Goal: Complete application form

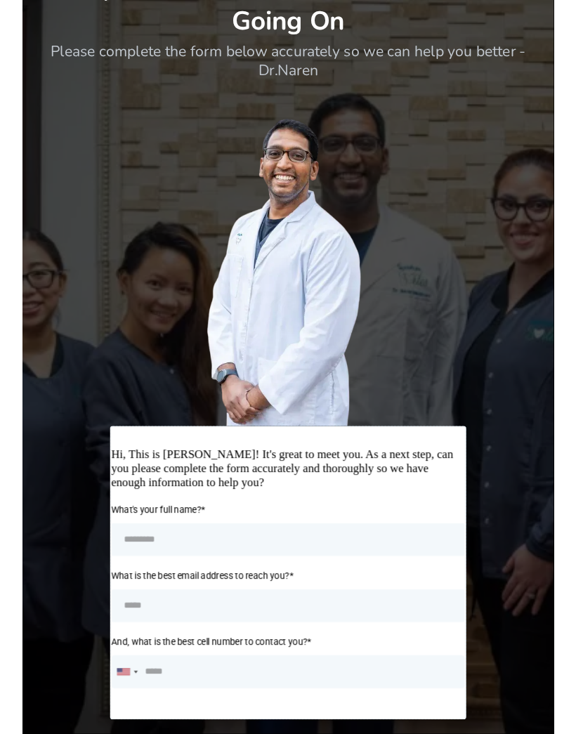
scroll to position [158, 0]
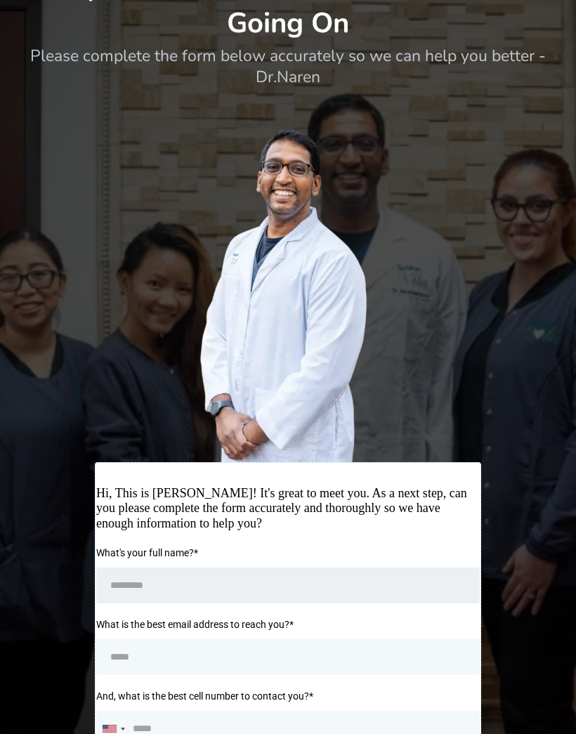
click at [386, 578] on input "What's your full name? *" at bounding box center [287, 585] width 383 height 36
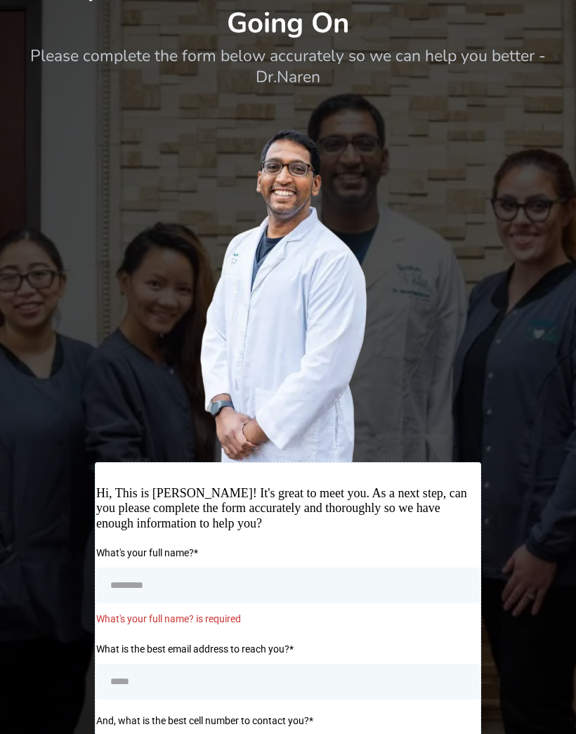
type input "**********"
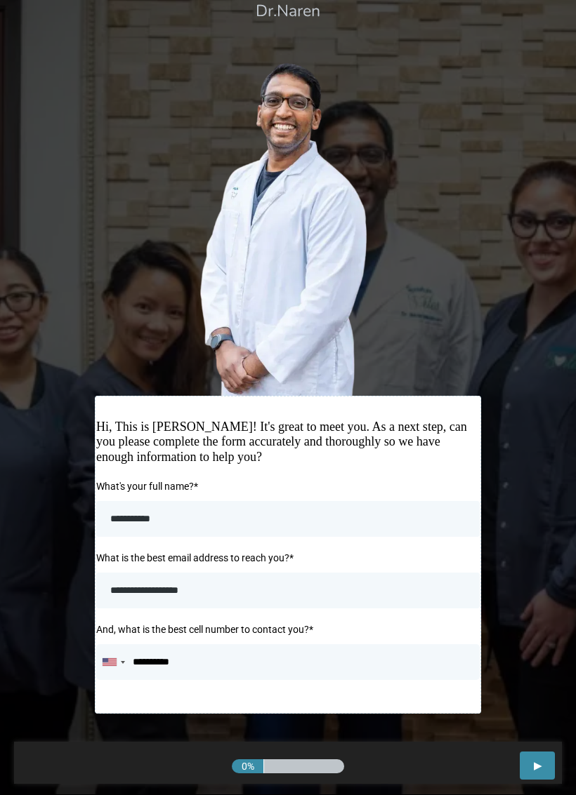
scroll to position [224, 0]
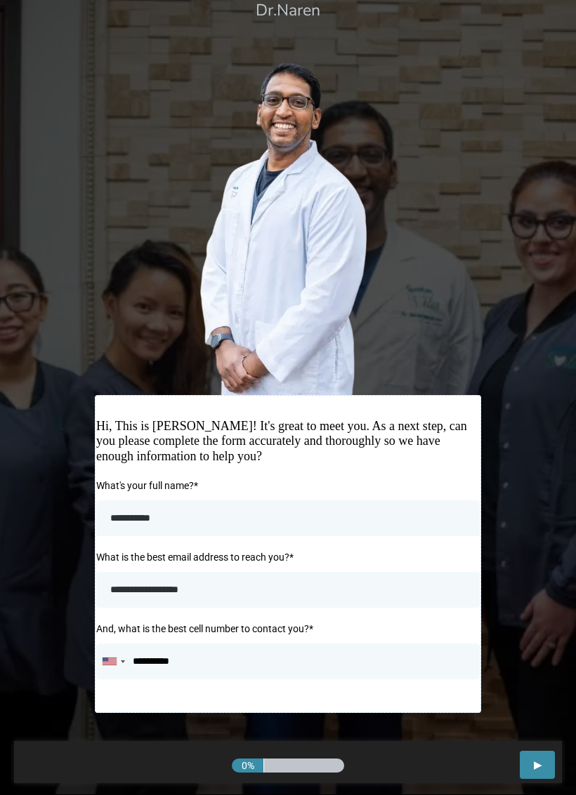
click at [540, 733] on span "next button" at bounding box center [538, 765] width 8 height 11
type input "**********"
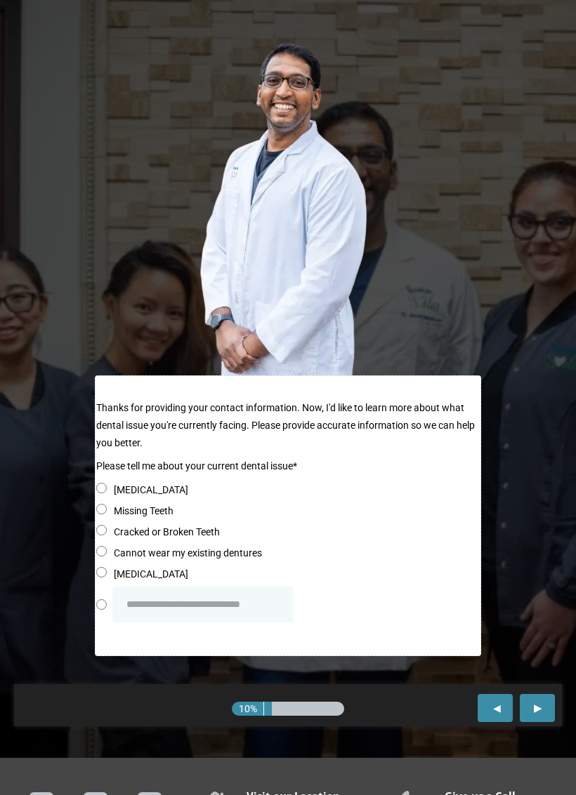
click at [171, 508] on label "Missing Teeth" at bounding box center [144, 512] width 60 height 18
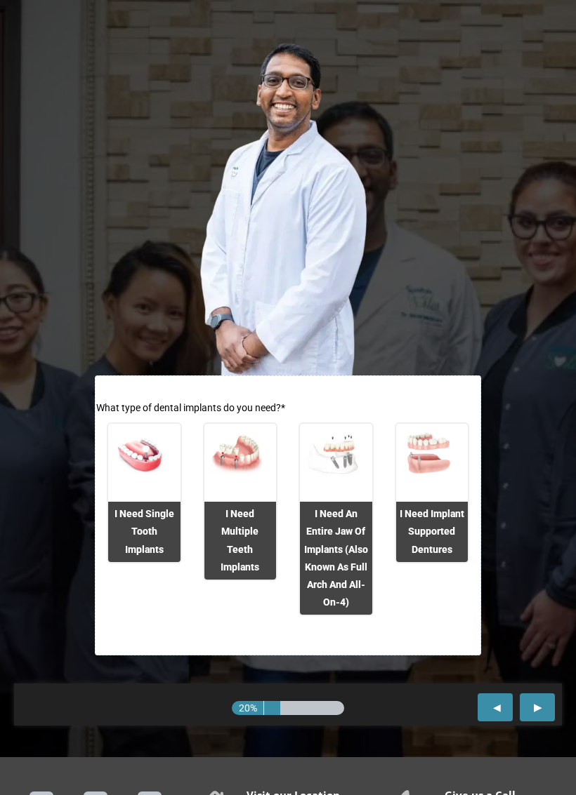
click at [262, 543] on div "I need multiple teeth implants" at bounding box center [240, 541] width 72 height 78
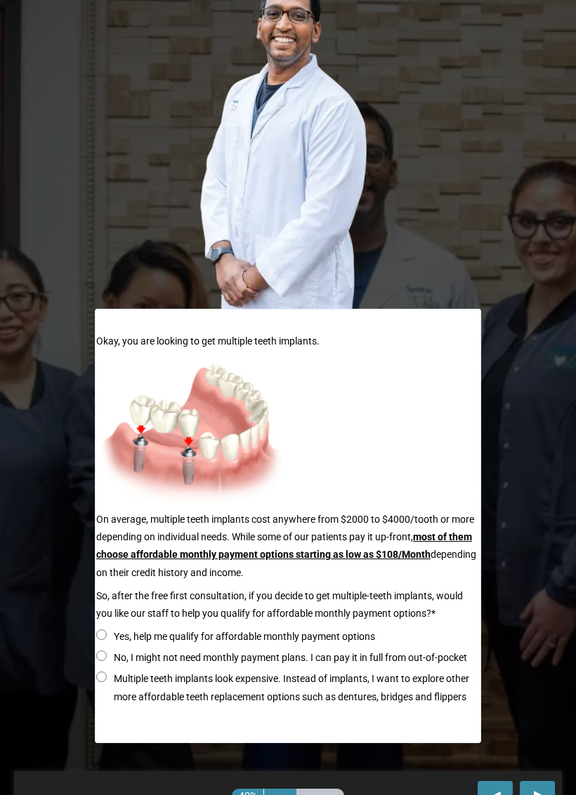
scroll to position [312, 0]
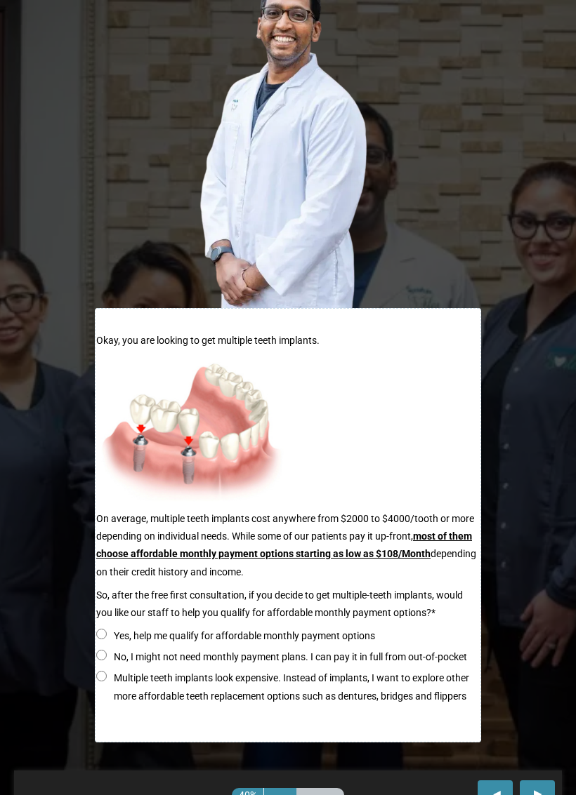
click at [222, 629] on label "Yes, help me qualify for affordable monthly payment options" at bounding box center [244, 637] width 261 height 18
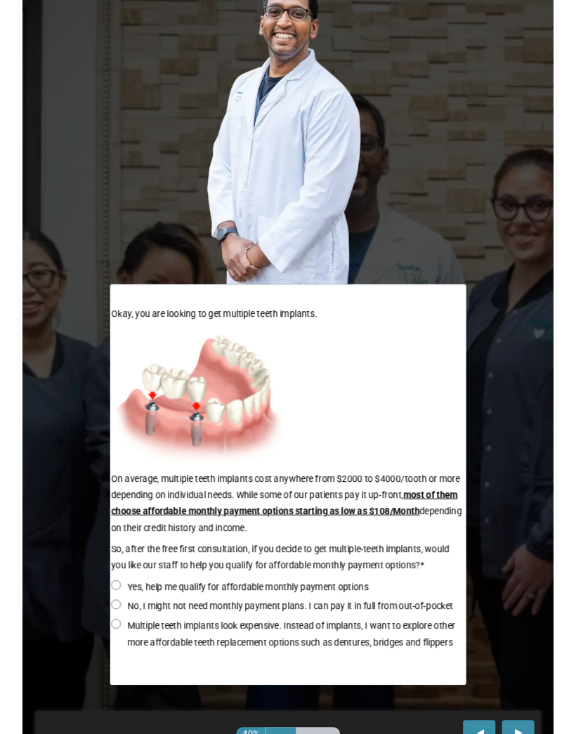
scroll to position [244, 0]
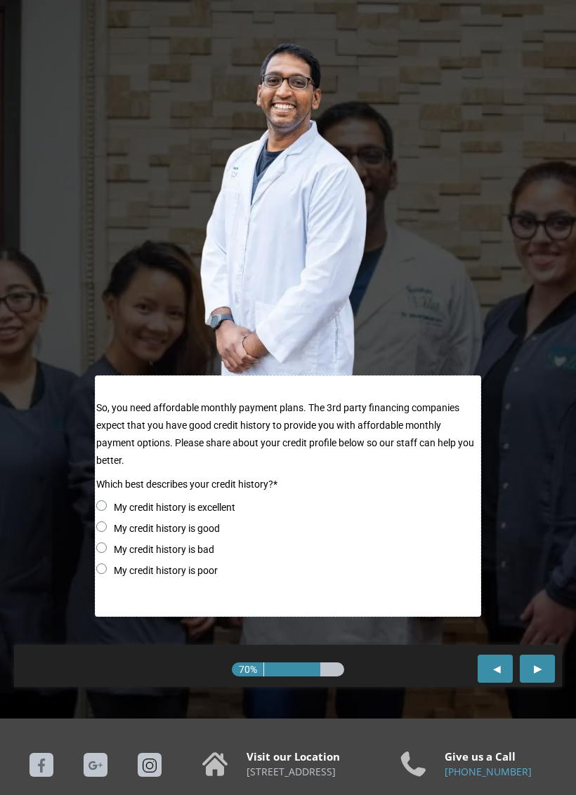
click at [204, 562] on label "My credit history is poor" at bounding box center [166, 571] width 104 height 18
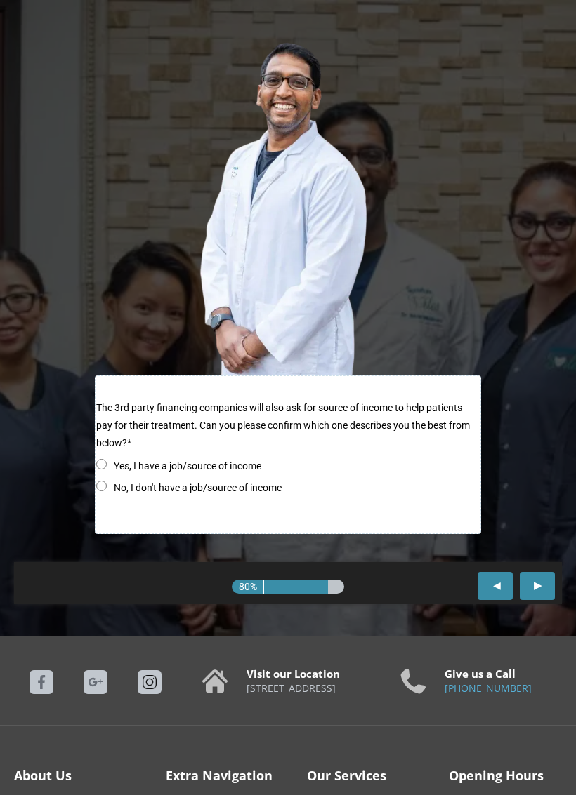
click at [250, 469] on label "Yes, I have a job/source of income" at bounding box center [187, 467] width 147 height 18
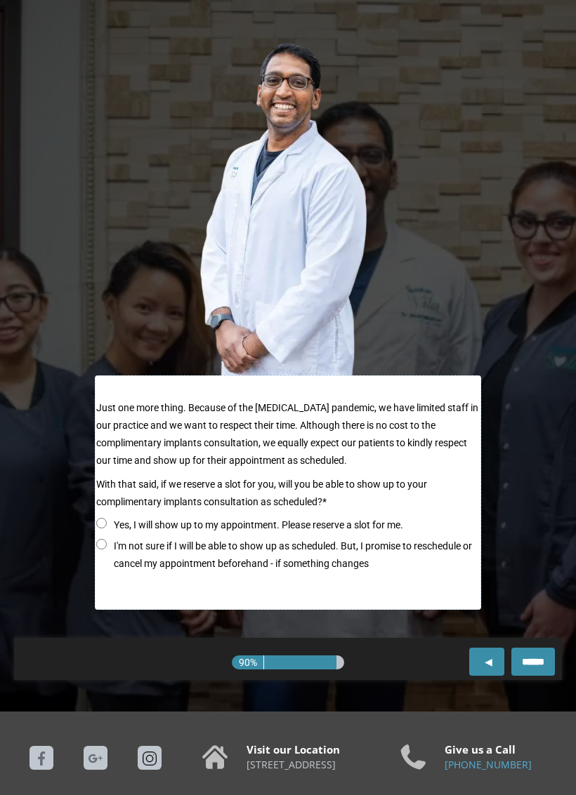
click at [200, 525] on label "Yes, I will show up to my appointment. Please reserve a slot for me." at bounding box center [258, 526] width 289 height 18
